Goal: Transaction & Acquisition: Download file/media

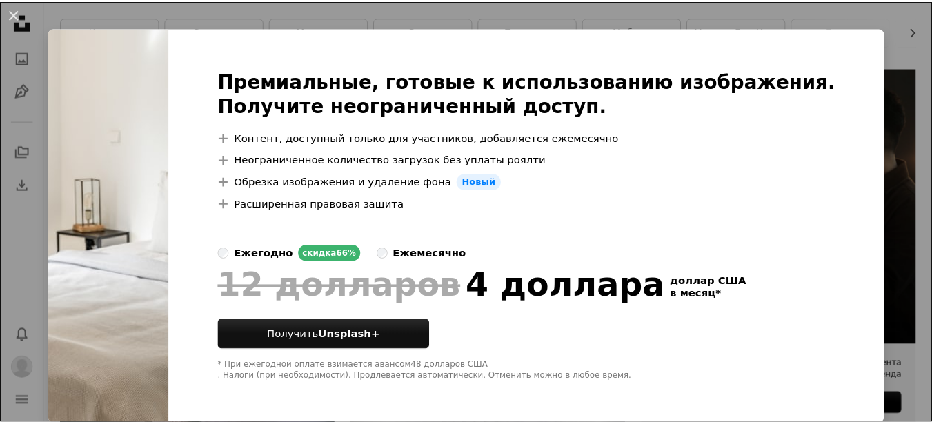
scroll to position [19, 0]
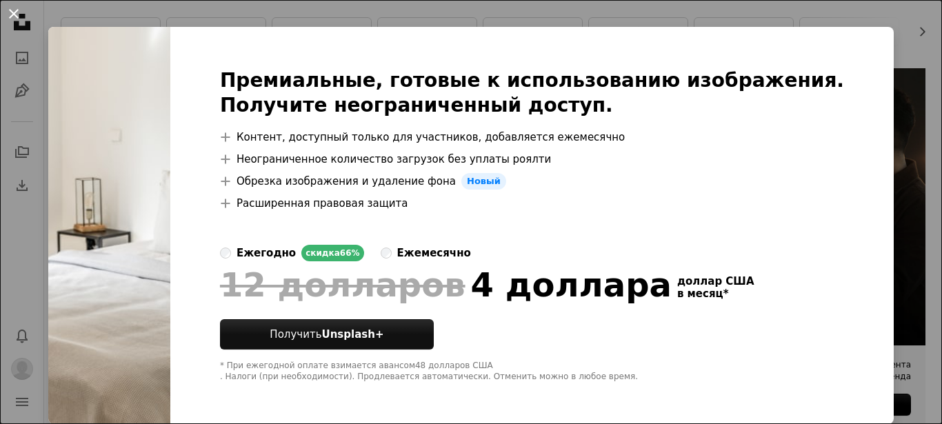
click at [11, 9] on button "An X shape" at bounding box center [14, 14] width 17 height 17
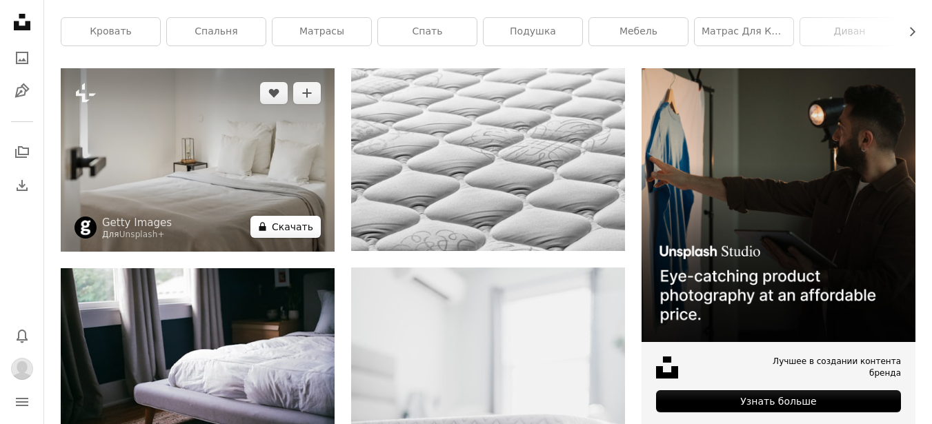
click at [292, 221] on font "Скачать" at bounding box center [292, 226] width 41 height 11
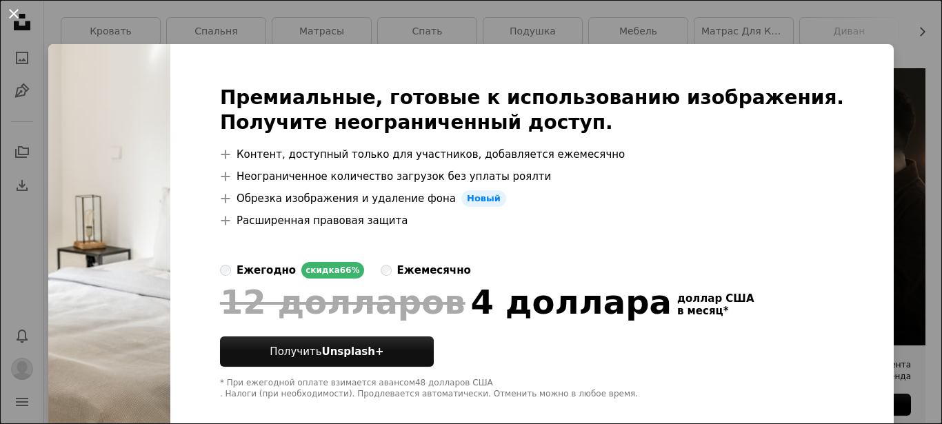
click at [9, 10] on button "An X shape" at bounding box center [14, 14] width 17 height 17
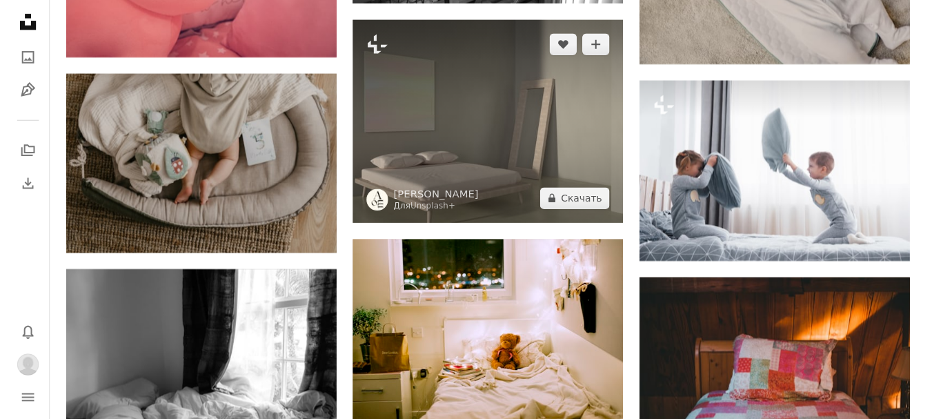
scroll to position [27735, 0]
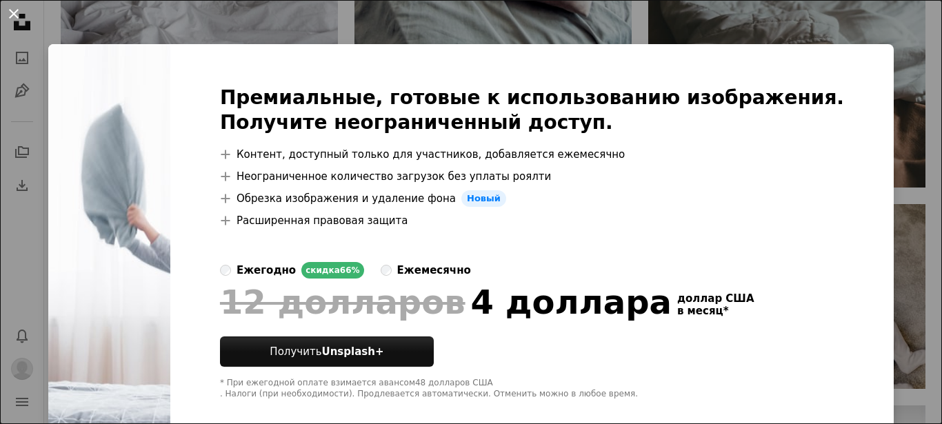
click at [19, 12] on button "An X shape" at bounding box center [14, 14] width 17 height 17
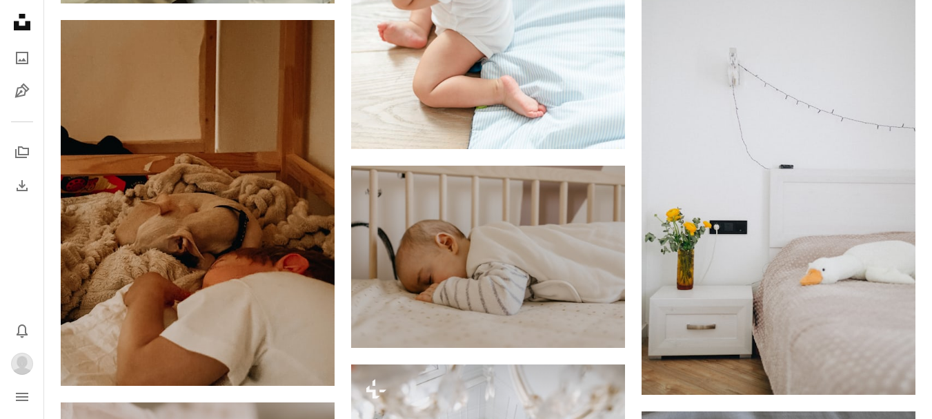
scroll to position [29115, 0]
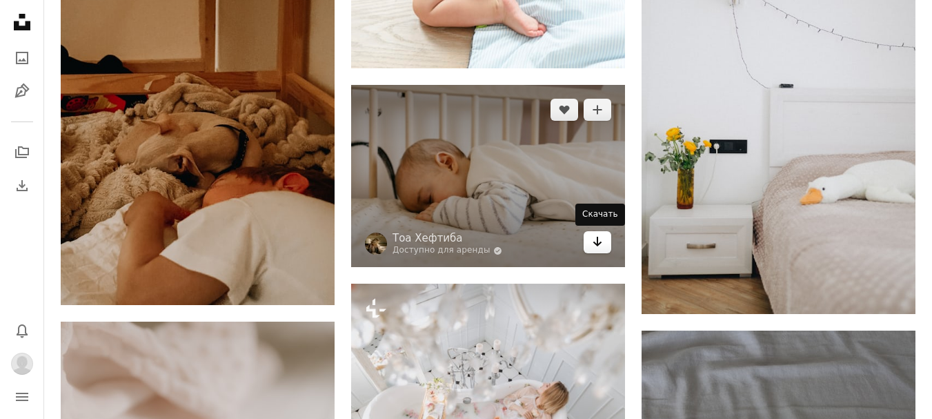
click at [596, 242] on icon "Arrow pointing down" at bounding box center [597, 241] width 11 height 17
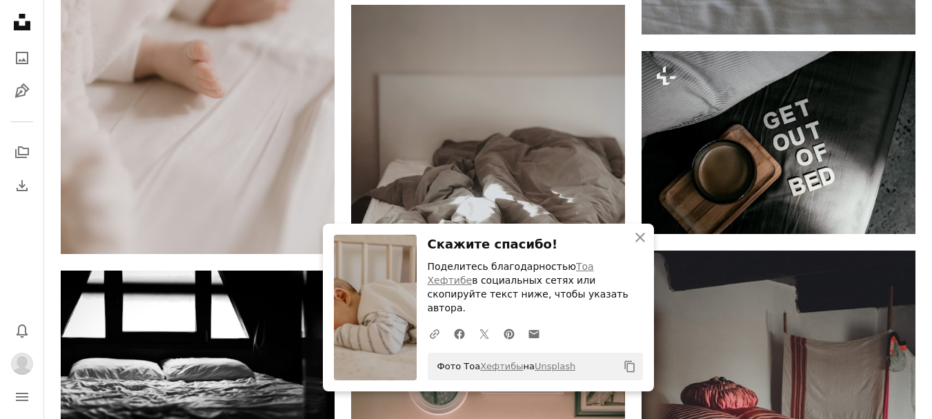
scroll to position [29598, 0]
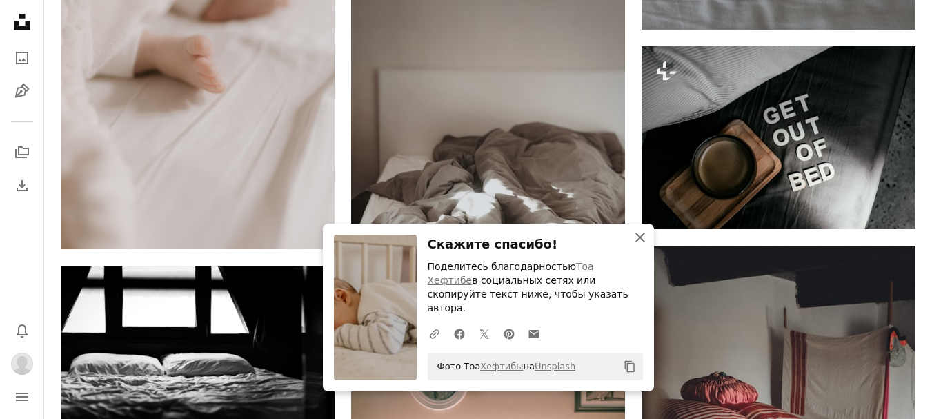
click at [637, 246] on icon "An X shape" at bounding box center [640, 237] width 17 height 17
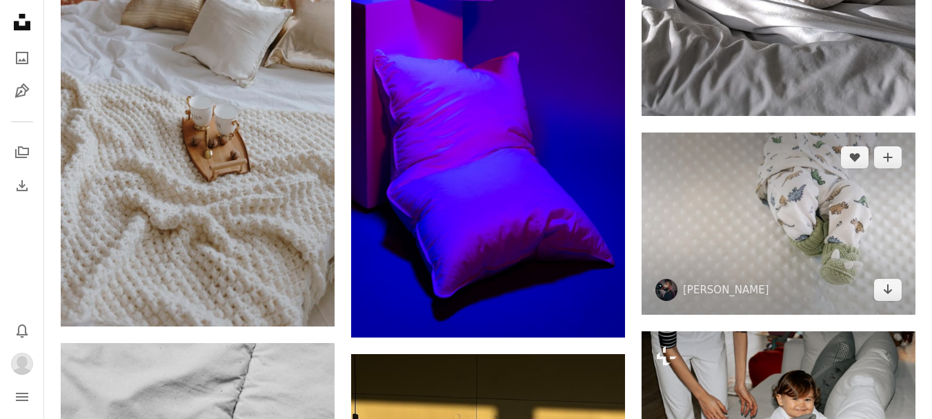
scroll to position [38636, 0]
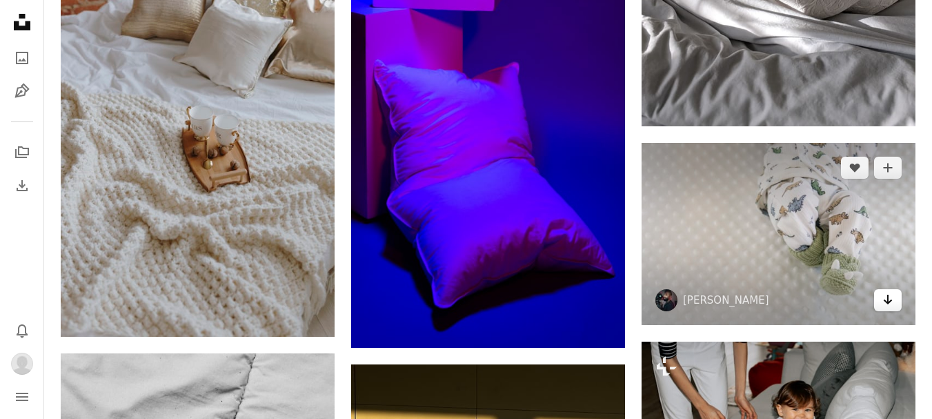
click at [884, 301] on icon "Arrow pointing down" at bounding box center [887, 299] width 11 height 17
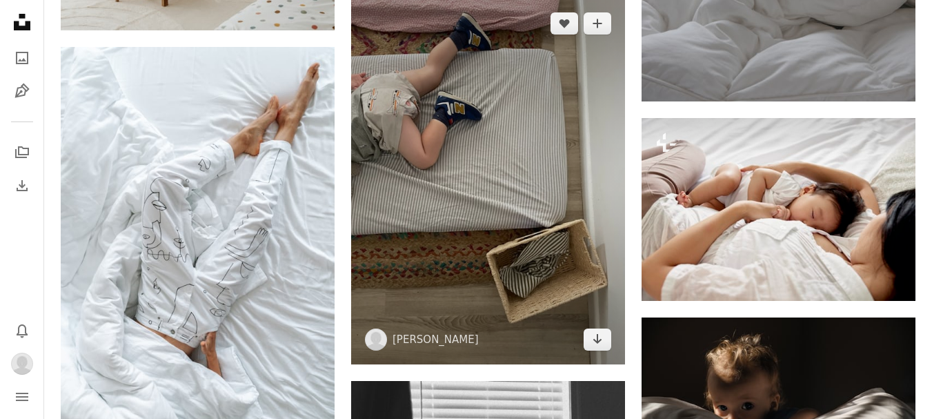
scroll to position [42983, 0]
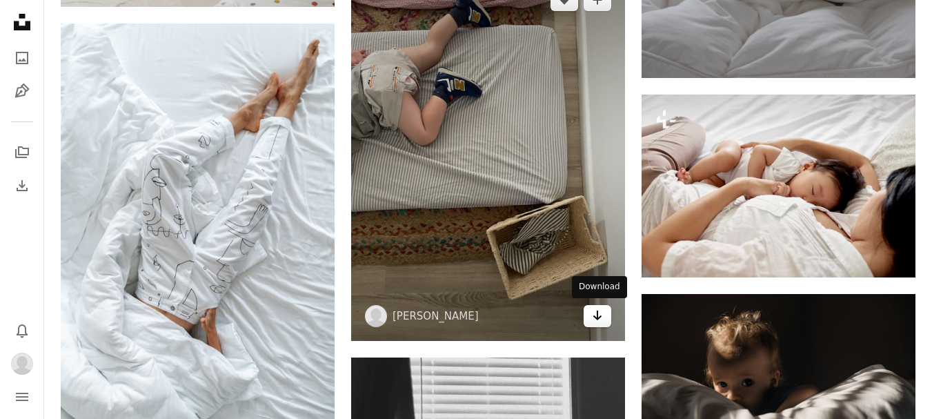
click at [591, 306] on link "Arrow pointing down" at bounding box center [598, 316] width 28 height 22
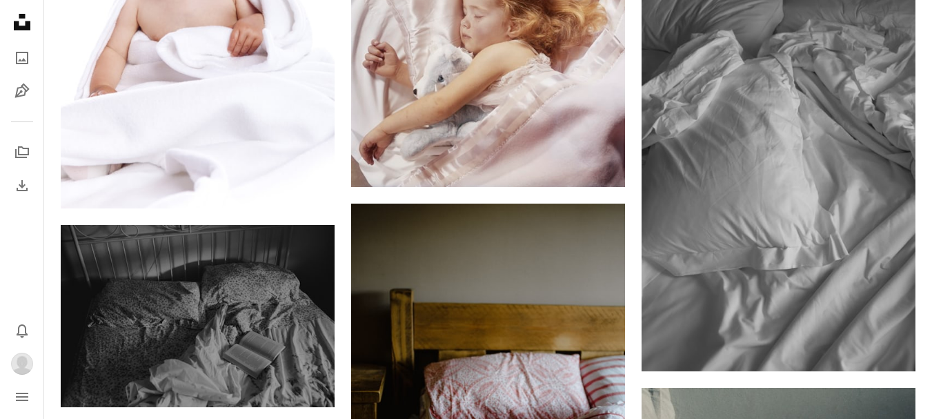
scroll to position [0, 0]
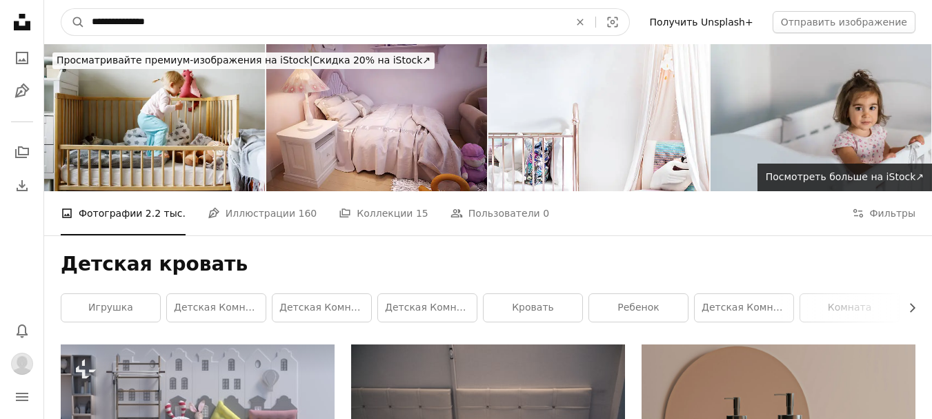
click at [192, 16] on input "**********" at bounding box center [325, 22] width 480 height 26
type input "*"
type input "*********"
click at [61, 9] on button "A magnifying glass" at bounding box center [72, 22] width 23 height 26
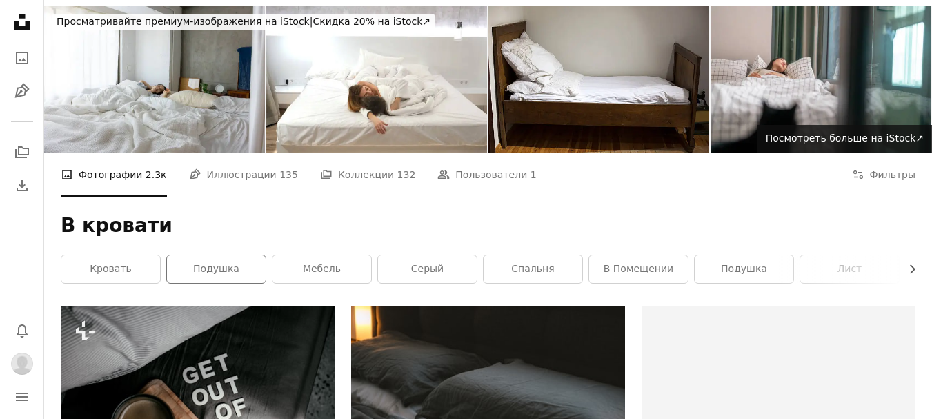
scroll to position [207, 0]
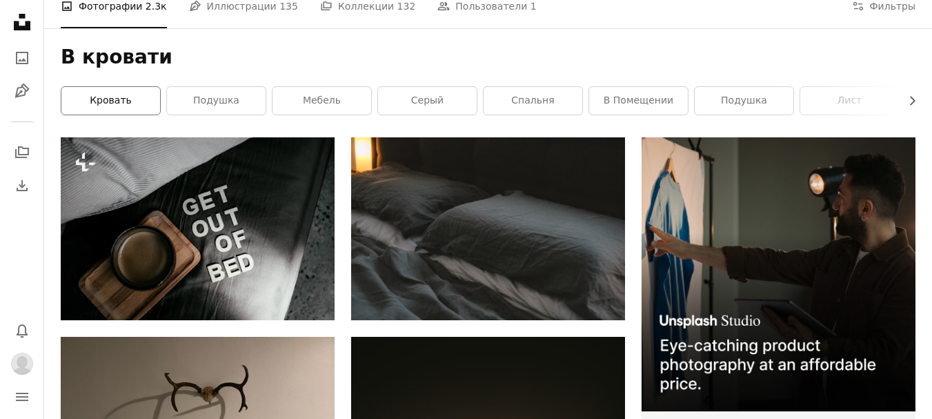
click at [103, 102] on font "кровать" at bounding box center [111, 100] width 42 height 11
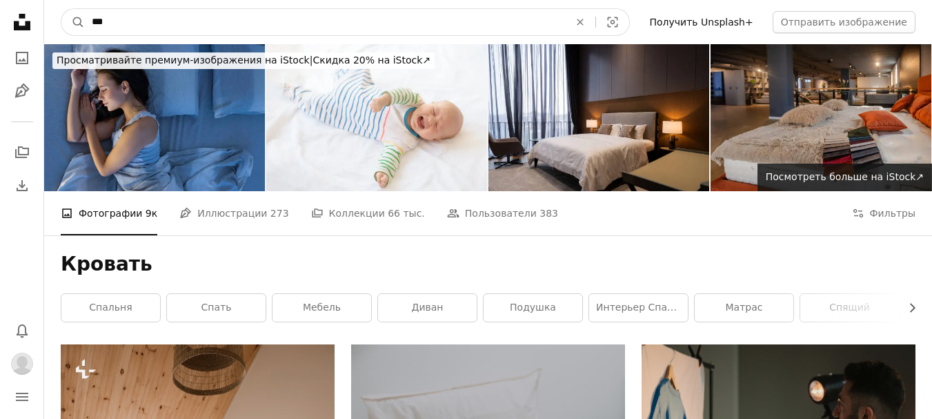
click at [119, 21] on input "***" at bounding box center [325, 22] width 480 height 26
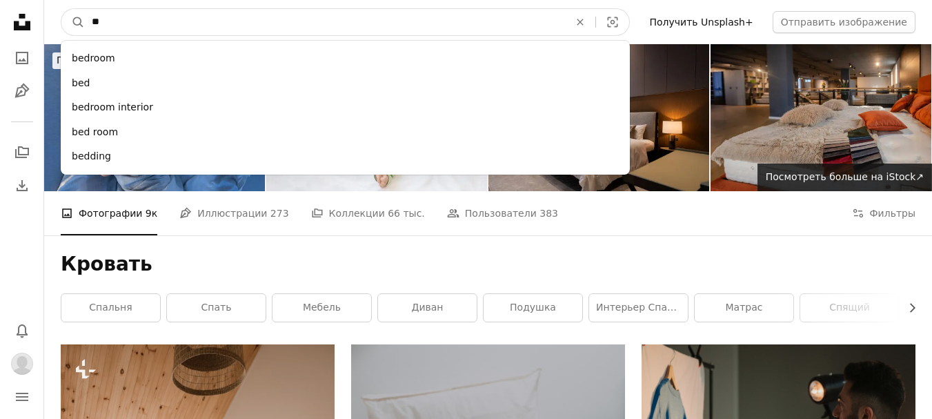
type input "*"
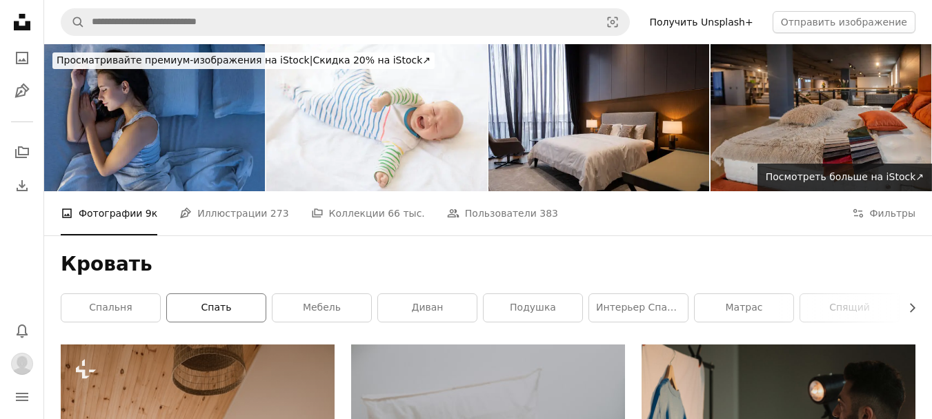
click at [241, 303] on link "спать" at bounding box center [216, 308] width 99 height 28
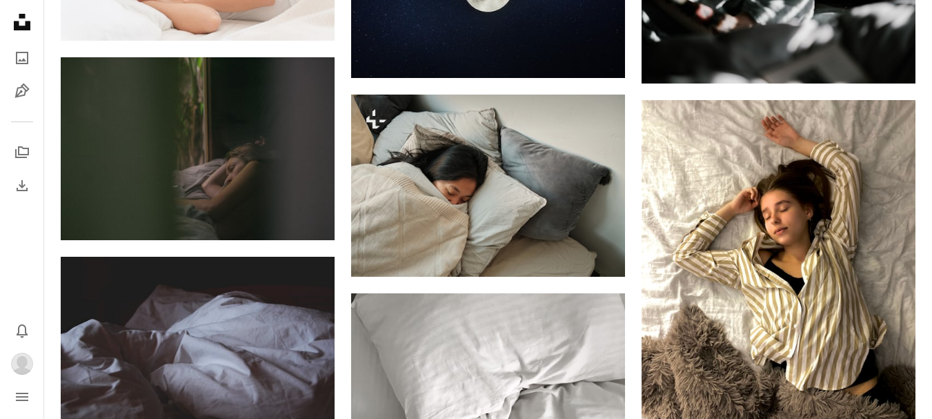
scroll to position [4209, 0]
